Goal: Information Seeking & Learning: Learn about a topic

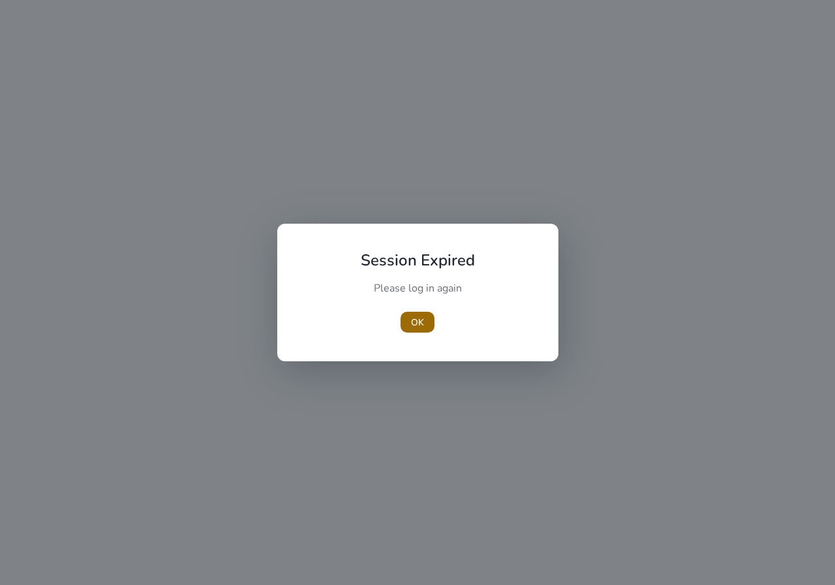
click at [413, 319] on span "OK" at bounding box center [417, 323] width 13 height 14
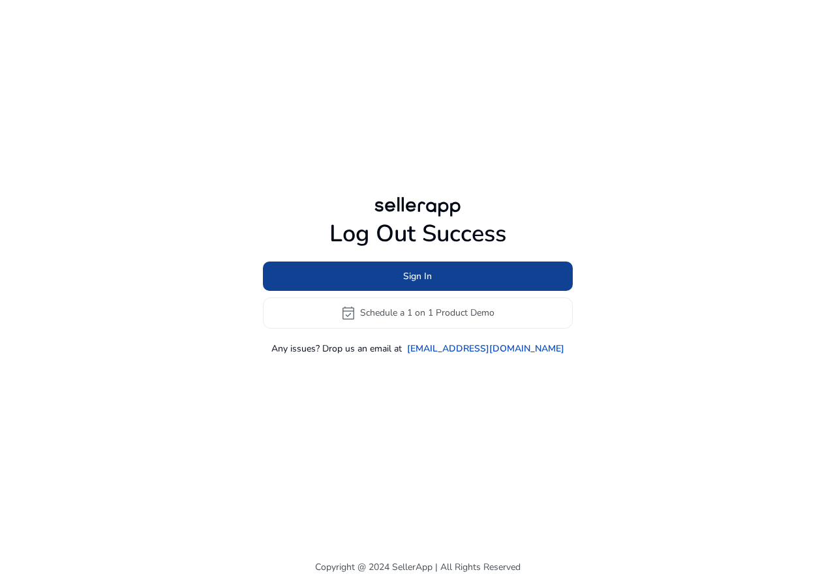
drag, startPoint x: 389, startPoint y: 258, endPoint x: 389, endPoint y: 269, distance: 11.1
click at [389, 261] on div "Log Out Success Sign In event_available Schedule a 1 on 1 Product Demo Any issu…" at bounding box center [418, 287] width 310 height 135
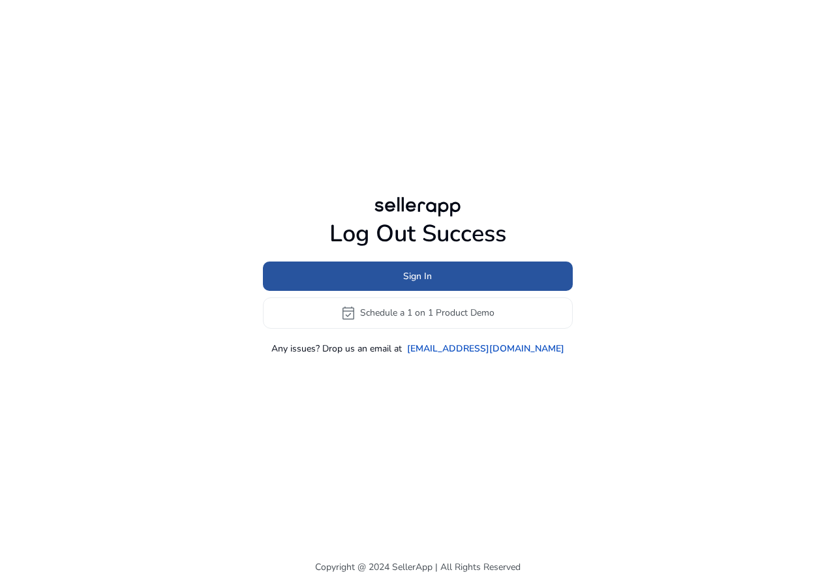
click at [389, 269] on span at bounding box center [418, 275] width 310 height 31
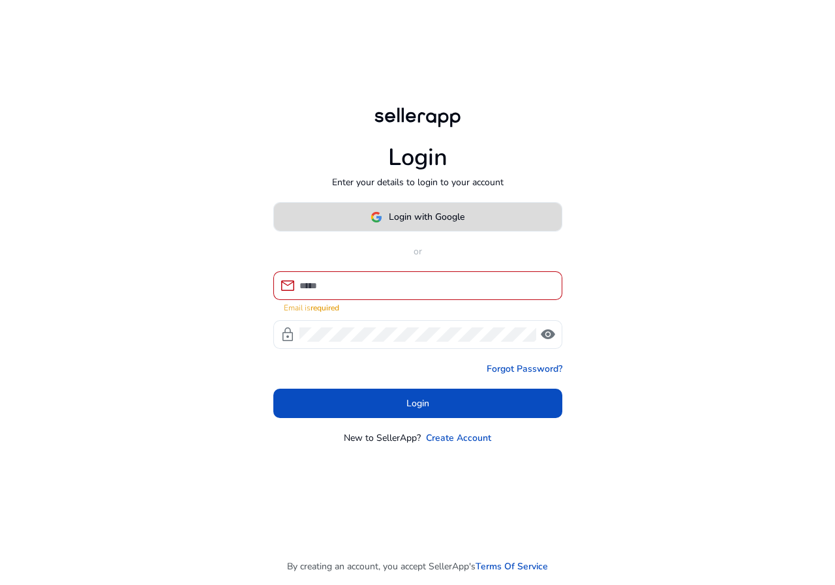
click at [454, 224] on span "Login with Google" at bounding box center [427, 217] width 76 height 14
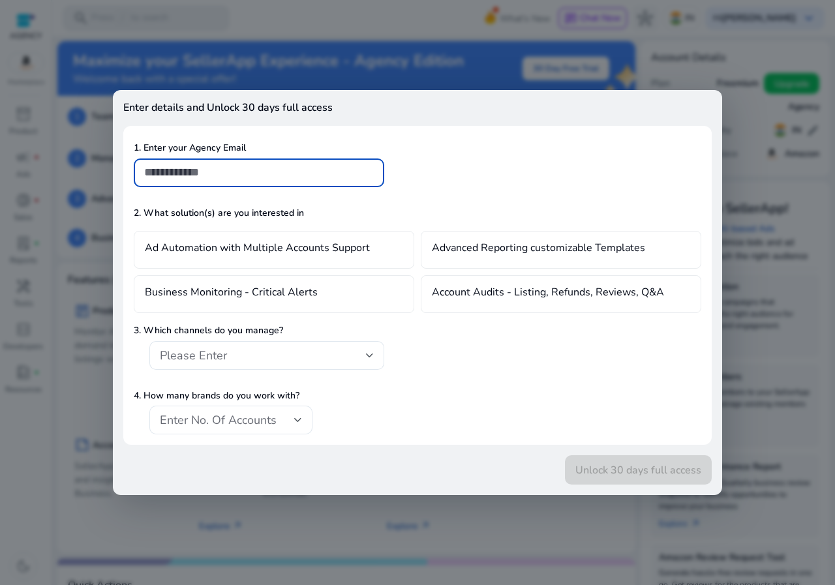
click at [40, 194] on div at bounding box center [417, 292] width 835 height 585
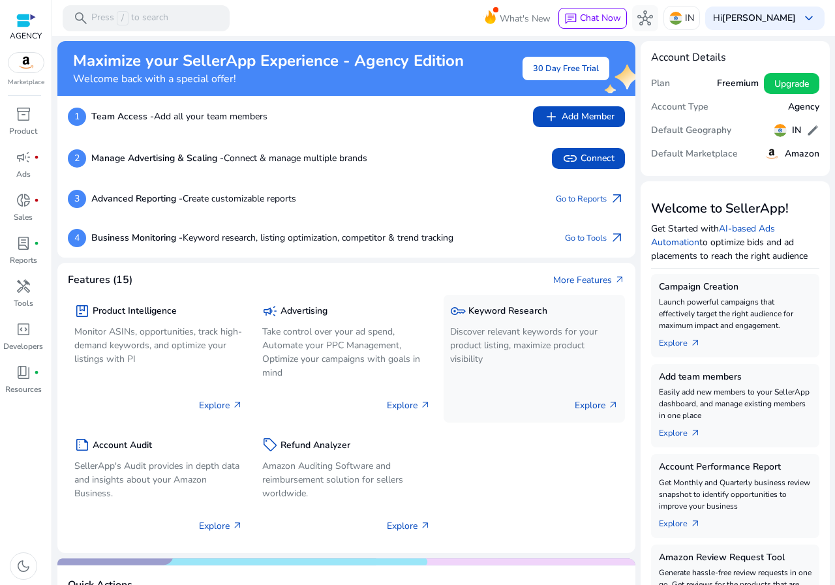
click at [487, 318] on div "key Keyword Research" at bounding box center [534, 310] width 168 height 19
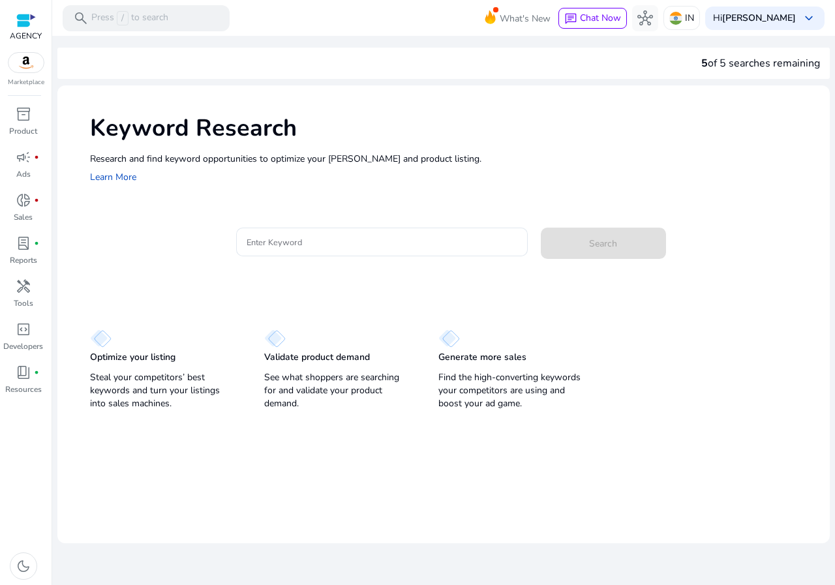
drag, startPoint x: 270, startPoint y: 192, endPoint x: 270, endPoint y: 202, distance: 9.8
click at [270, 198] on div "Keyword Research Research and find keyword opportunities to optimize your [PERS…" at bounding box center [443, 147] width 772 height 125
click at [282, 229] on div at bounding box center [381, 242] width 271 height 29
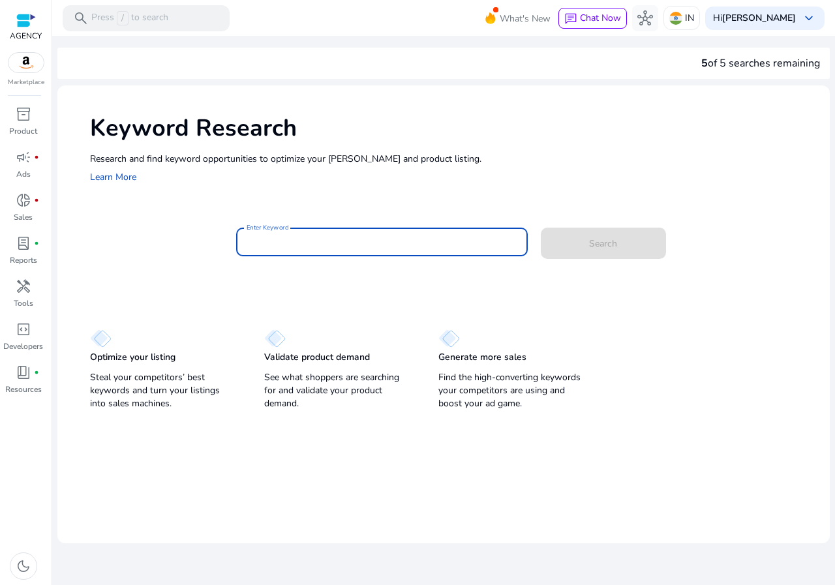
paste input "**********"
type input "**********"
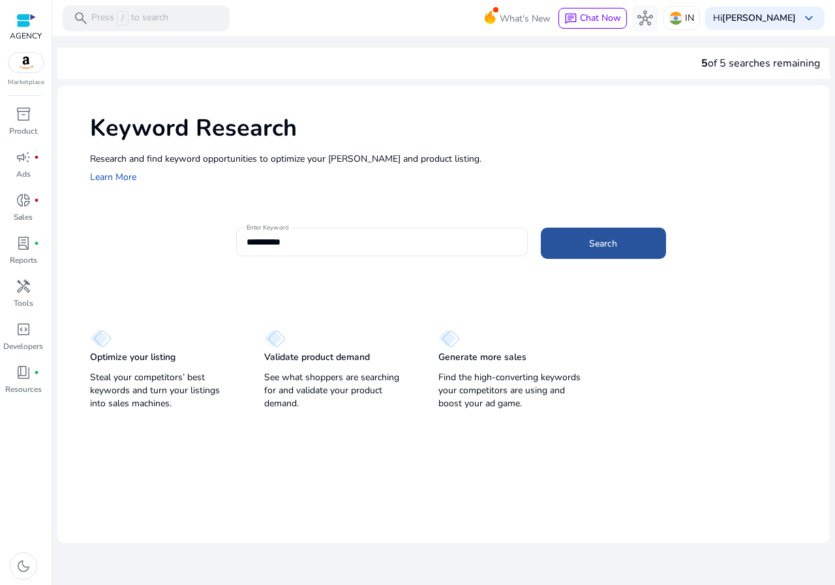
click at [595, 248] on span "Search" at bounding box center [603, 244] width 28 height 14
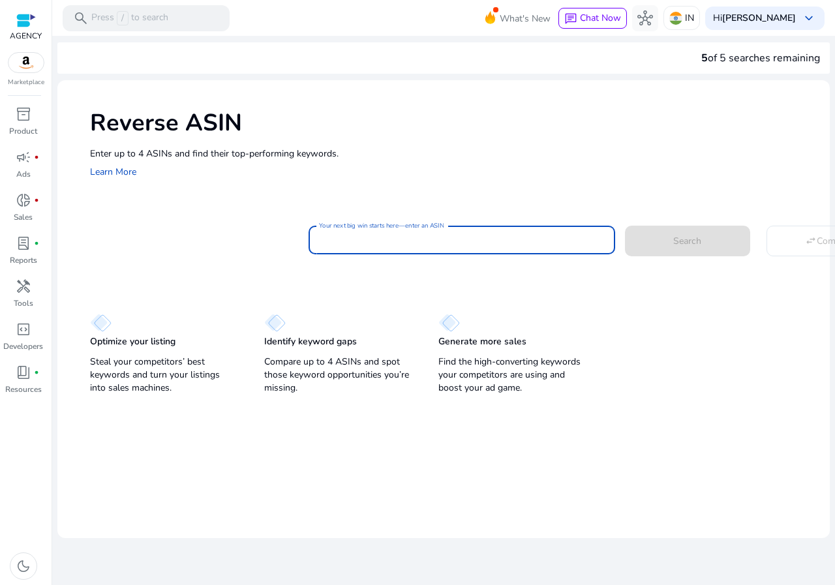
click at [440, 243] on input "Your next big win starts here—enter an ASIN" at bounding box center [462, 240] width 286 height 14
paste input "**********"
type input "**********"
click at [704, 236] on span at bounding box center [687, 240] width 125 height 31
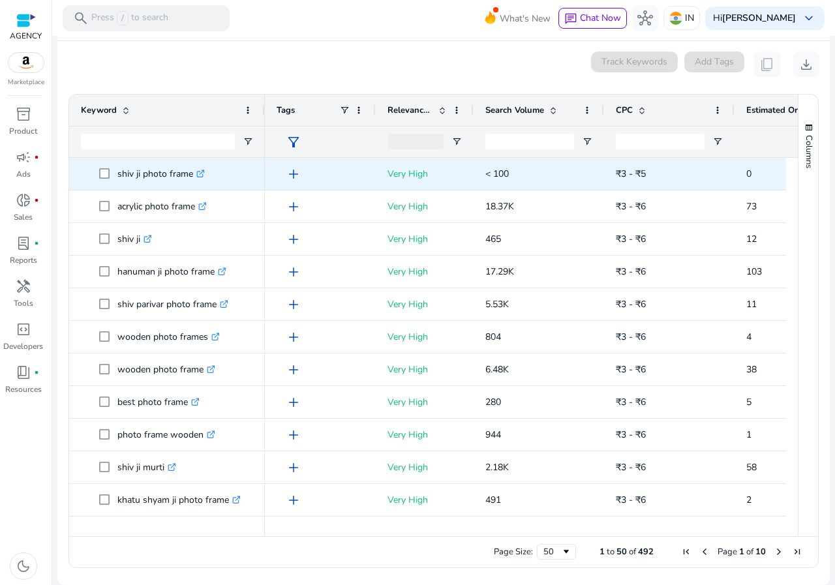
scroll to position [140, 0]
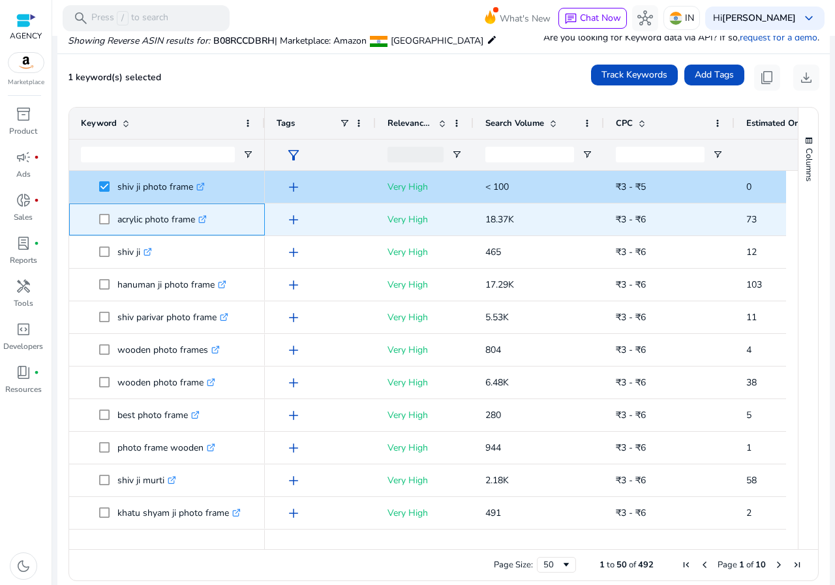
click at [102, 225] on span at bounding box center [108, 219] width 18 height 27
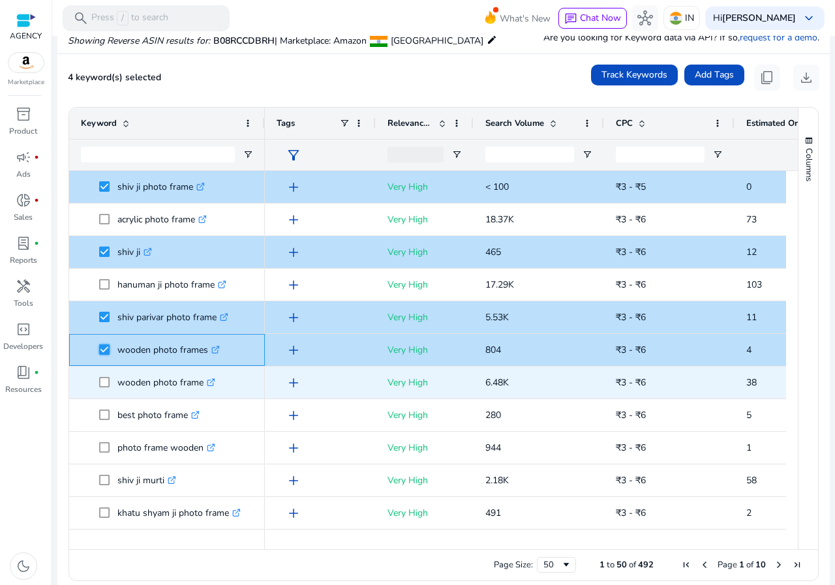
scroll to position [0, 0]
click at [96, 388] on span "wooden photo frame .st0{fill:#2c8af8}" at bounding box center [167, 382] width 172 height 27
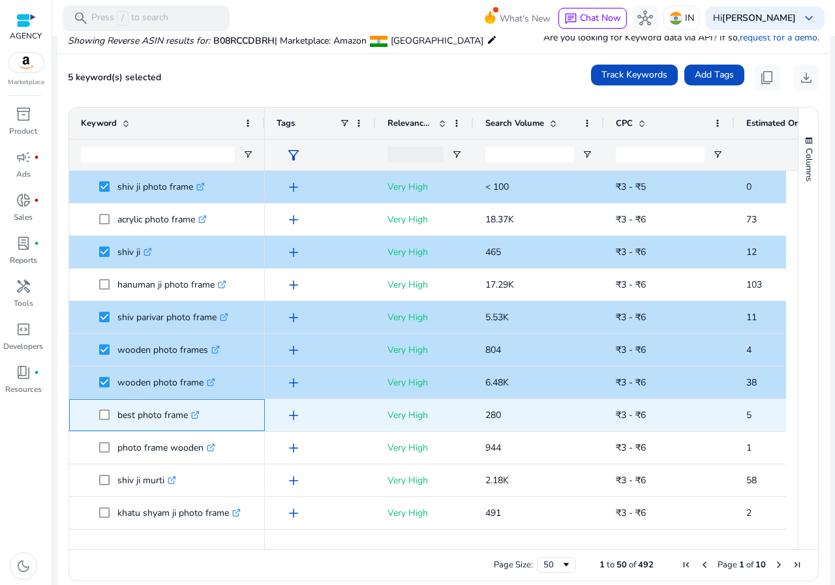
click at [105, 425] on span at bounding box center [108, 415] width 18 height 27
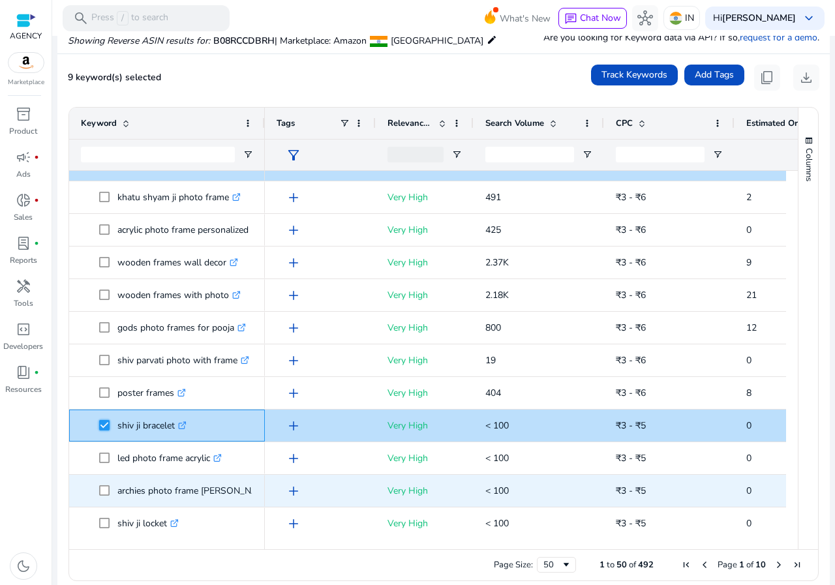
scroll to position [326, 0]
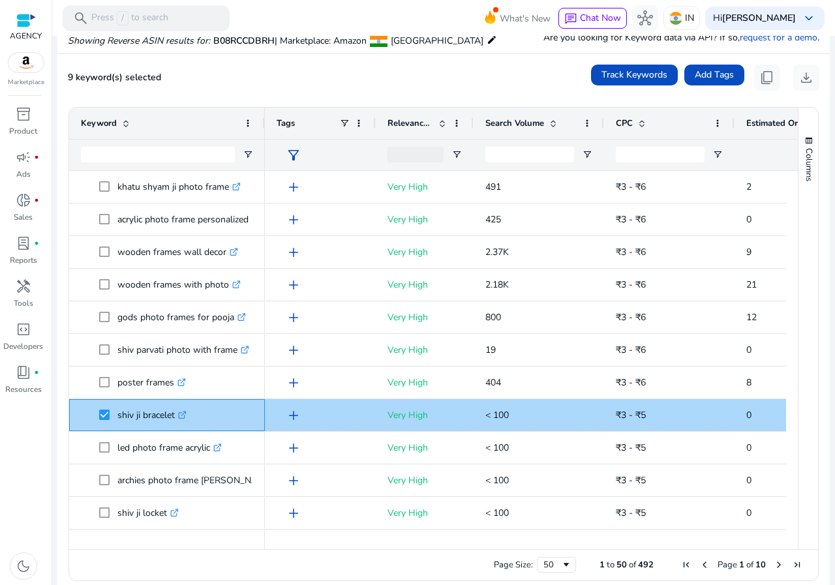
click at [97, 415] on span "shiv ji bracelet .st0{fill:#2c8af8}" at bounding box center [167, 415] width 172 height 27
click at [98, 415] on span "shiv ji bracelet .st0{fill:#2c8af8}" at bounding box center [167, 415] width 172 height 27
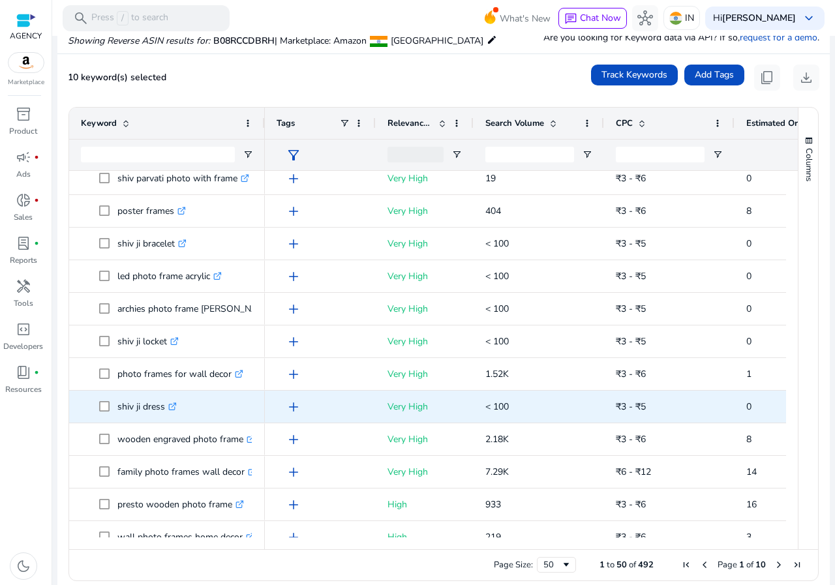
scroll to position [0, 0]
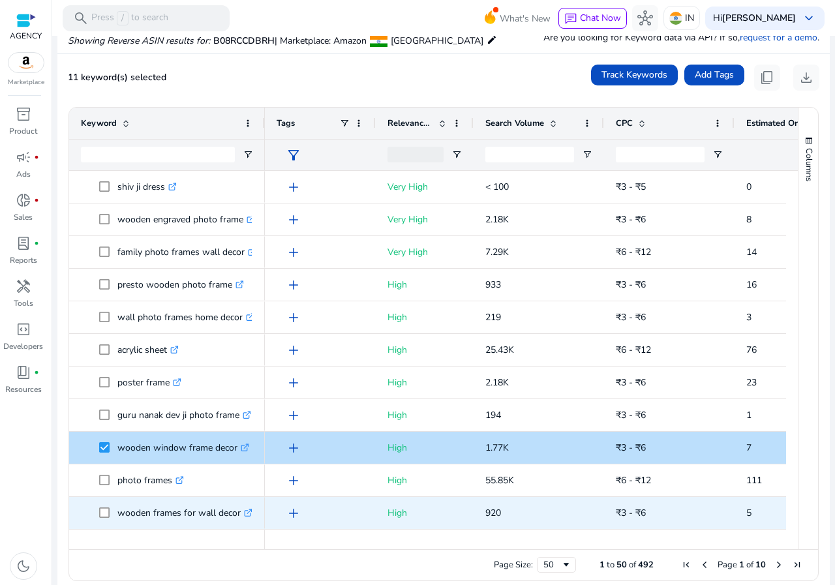
click at [107, 520] on span at bounding box center [108, 513] width 18 height 27
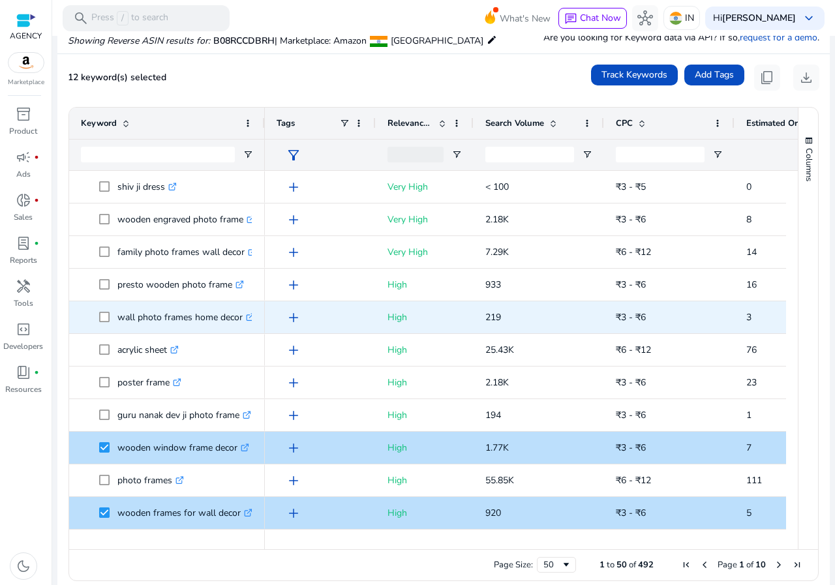
click at [104, 325] on span at bounding box center [108, 317] width 18 height 27
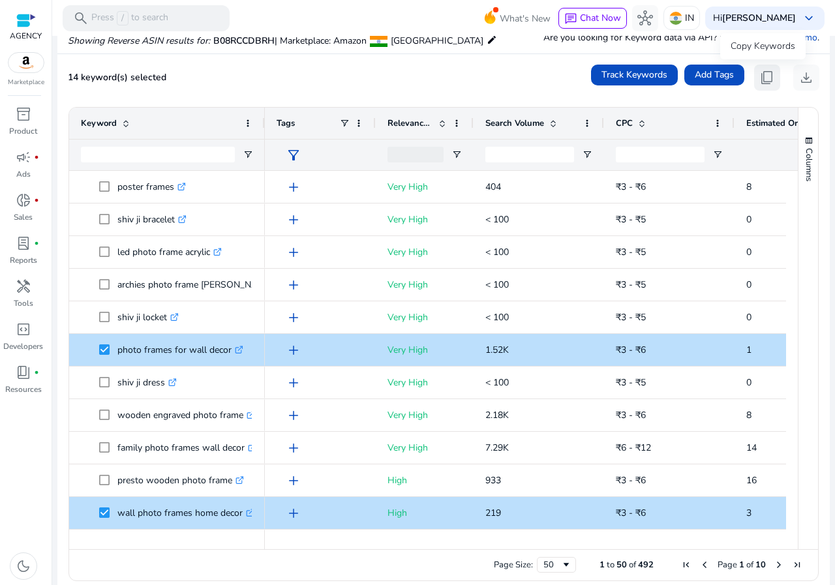
click at [762, 70] on span "content_copy" at bounding box center [767, 78] width 16 height 16
